Goal: Check status: Check status

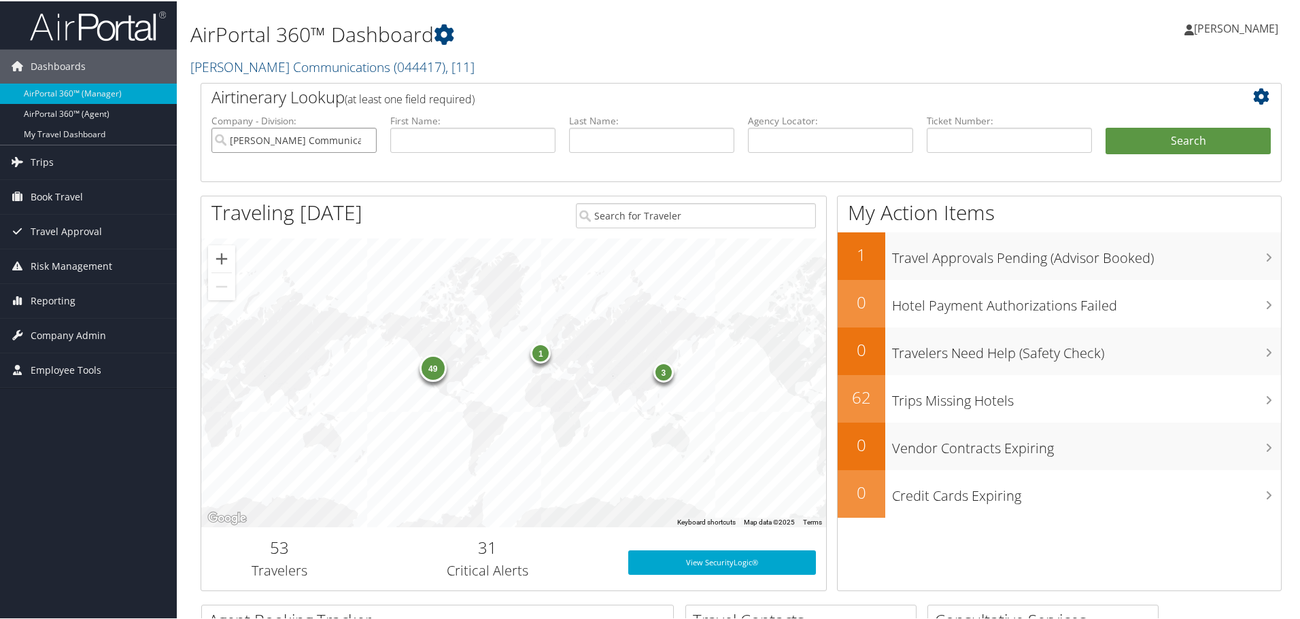
click at [369, 141] on input "Sorenson Communications" at bounding box center [293, 138] width 165 height 25
drag, startPoint x: 805, startPoint y: 141, endPoint x: 849, endPoint y: 146, distance: 43.7
click at [806, 142] on input "text" at bounding box center [830, 138] width 165 height 25
paste input "BWM5D0"
type input "BWM5D0"
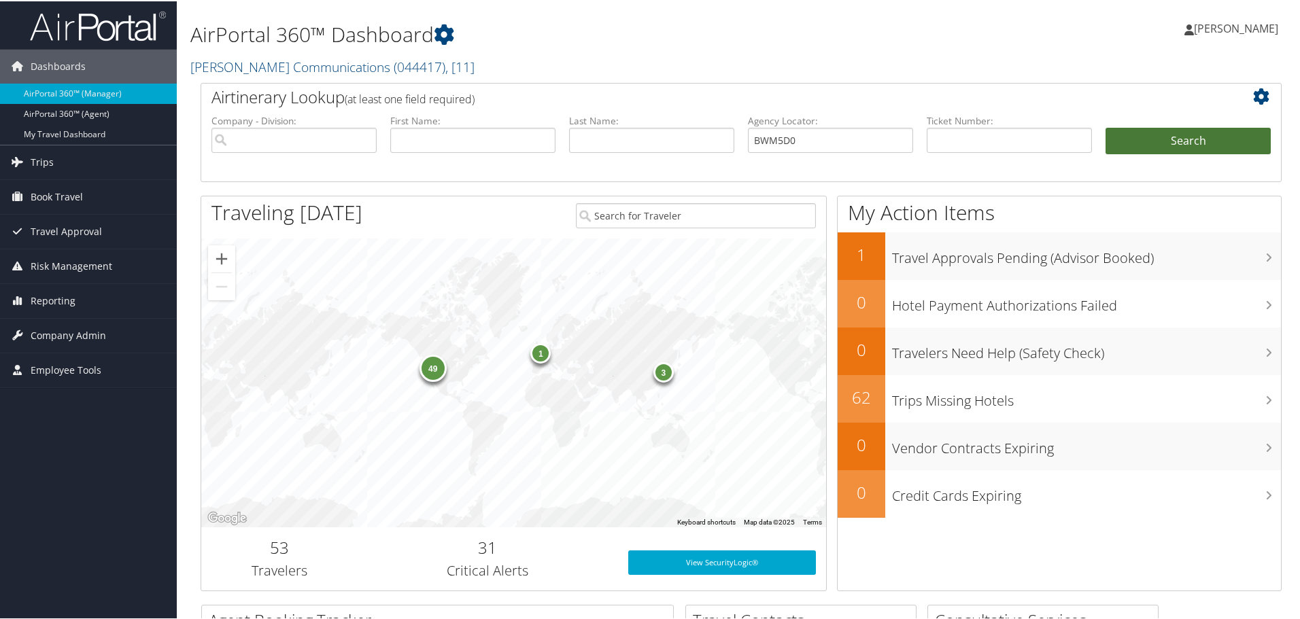
click at [1216, 147] on button "Search" at bounding box center [1188, 139] width 165 height 27
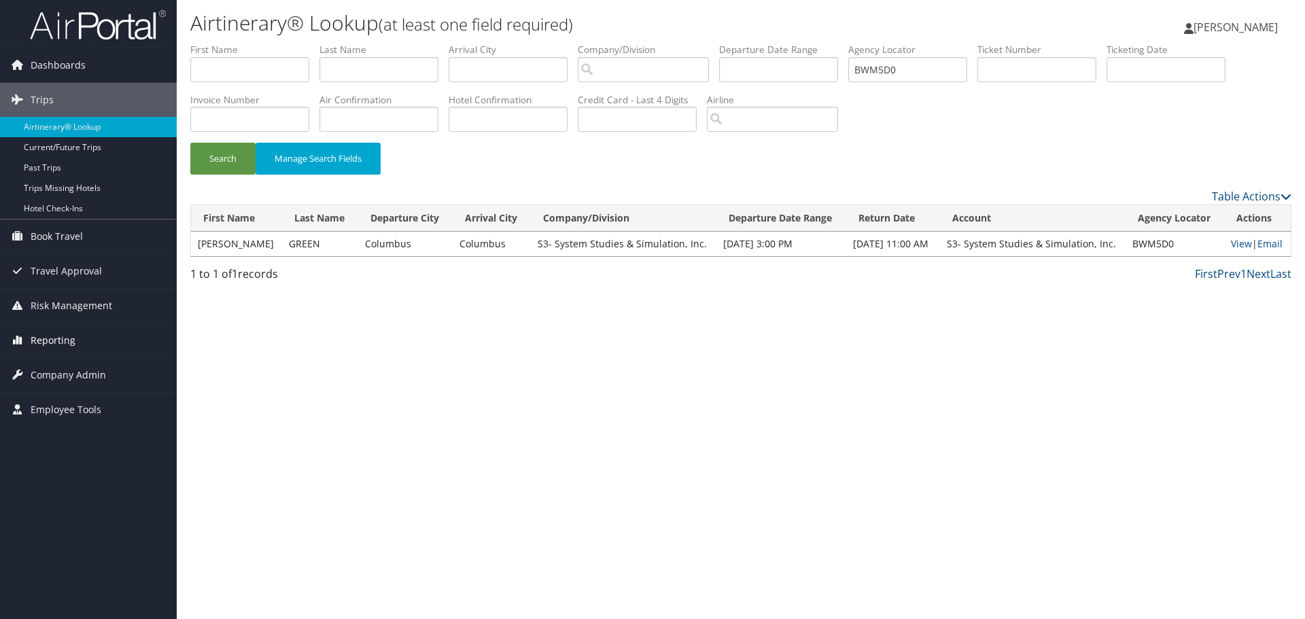
click at [44, 344] on span "Reporting" at bounding box center [53, 341] width 45 height 34
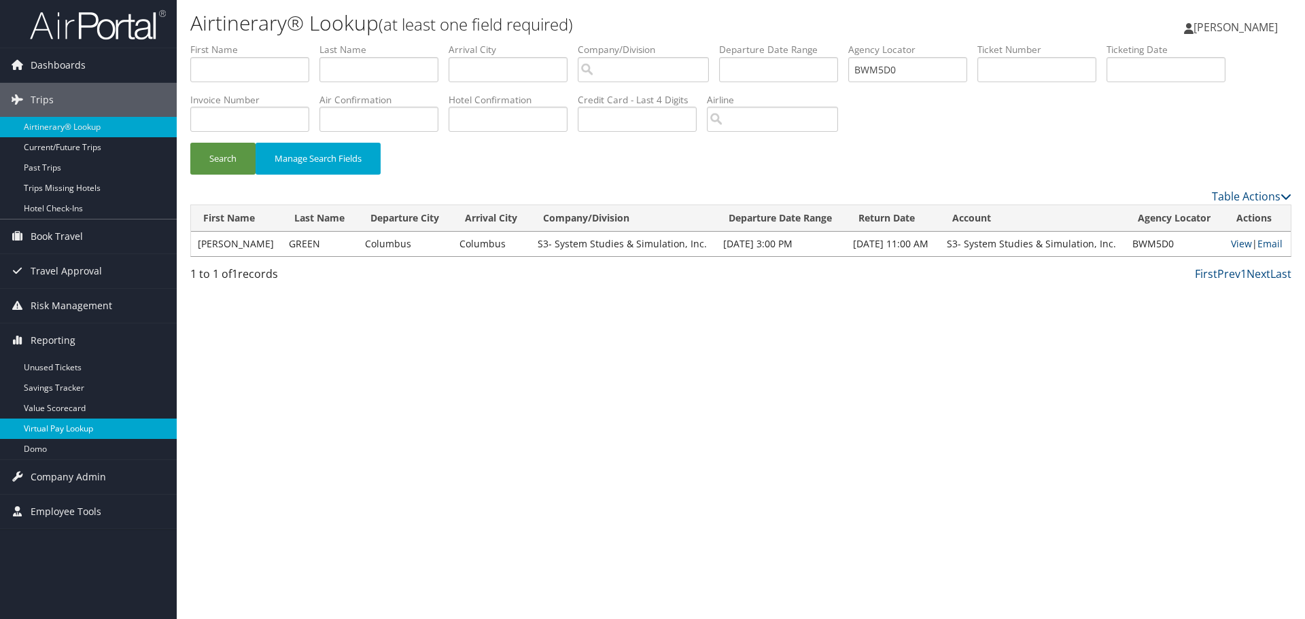
click at [44, 433] on link "Virtual Pay Lookup" at bounding box center [88, 429] width 177 height 20
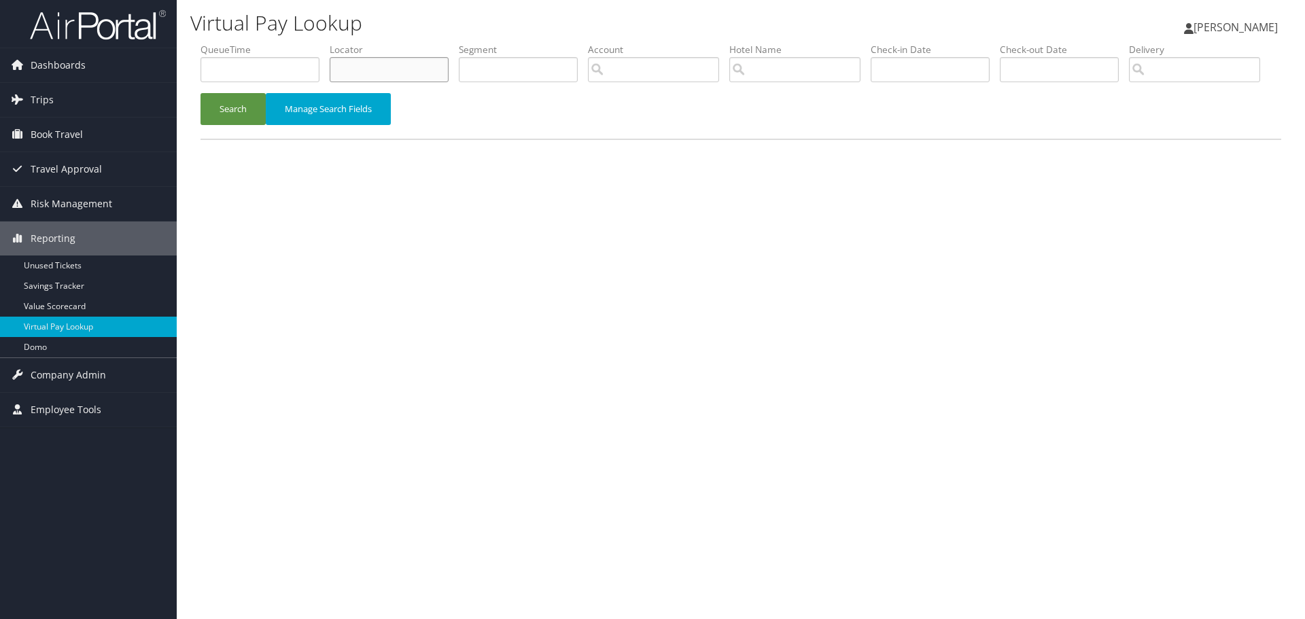
click at [360, 75] on input "text" at bounding box center [389, 69] width 119 height 25
paste input "BWM5D0"
type input "BWM5D0"
click at [256, 125] on button "Search" at bounding box center [233, 109] width 65 height 32
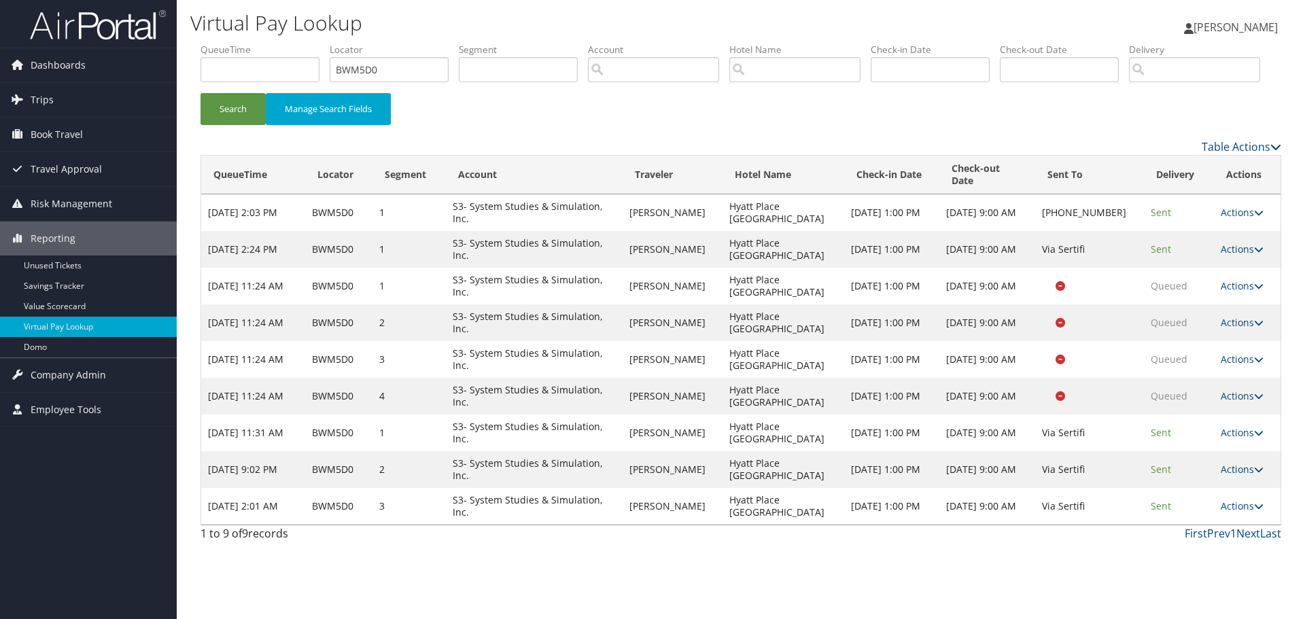
click at [1232, 525] on td "Actions Resend Logs View Itinerary" at bounding box center [1247, 506] width 67 height 37
click at [1240, 513] on link "Actions" at bounding box center [1242, 506] width 43 height 13
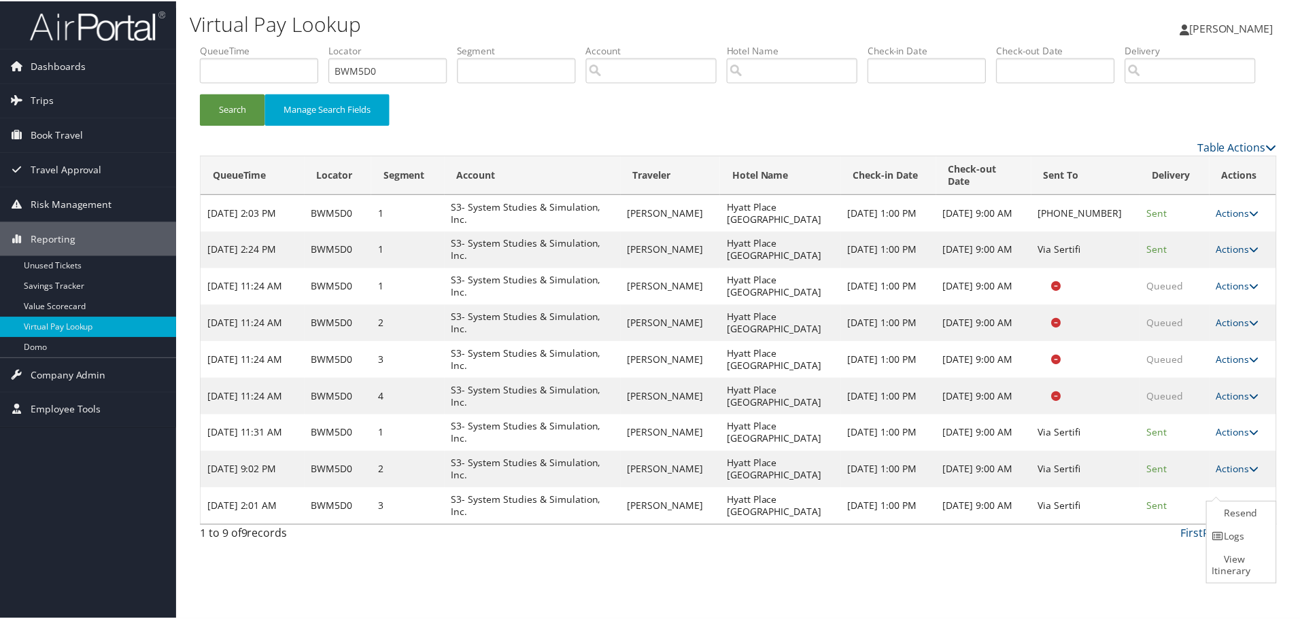
scroll to position [15, 0]
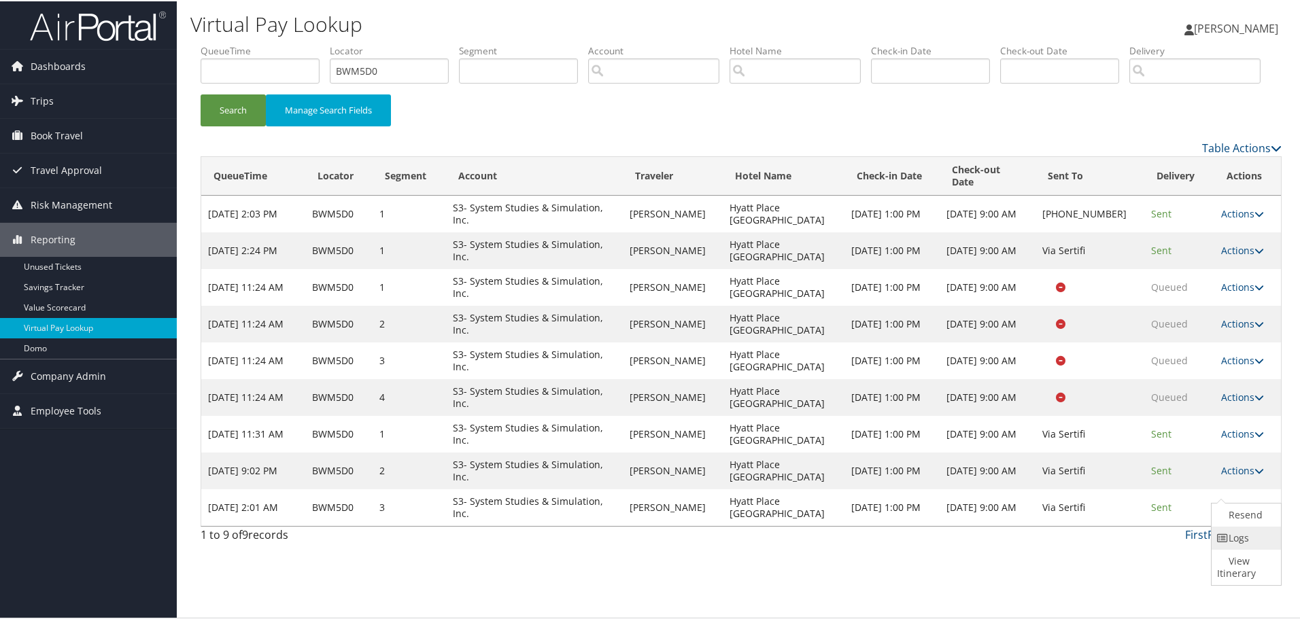
click at [1225, 542] on icon at bounding box center [1223, 537] width 12 height 10
